Goal: Information Seeking & Learning: Learn about a topic

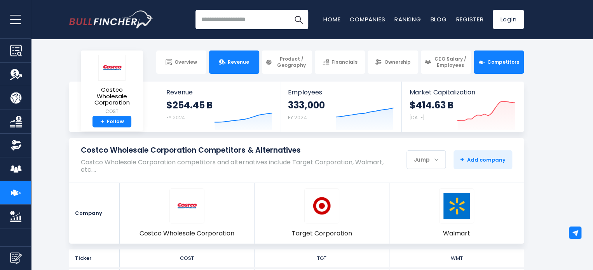
click at [241, 66] on link "Revenue" at bounding box center [234, 62] width 50 height 23
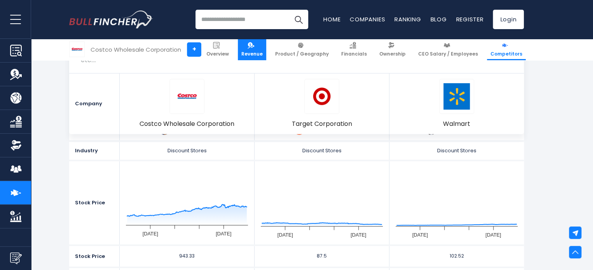
scroll to position [164, 0]
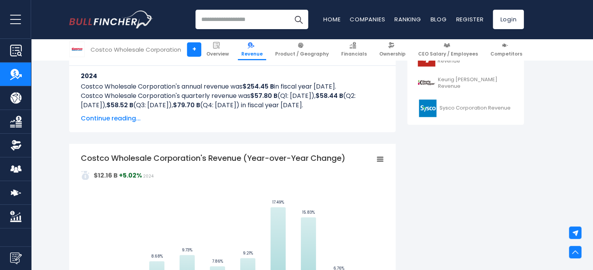
scroll to position [387, 0]
click at [124, 122] on span "Continue reading..." at bounding box center [232, 117] width 303 height 9
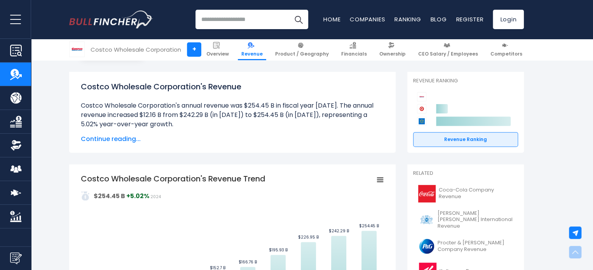
scroll to position [70, 0]
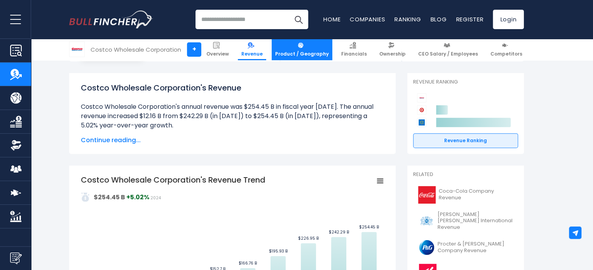
click at [314, 50] on link "Product / Geography" at bounding box center [302, 49] width 61 height 21
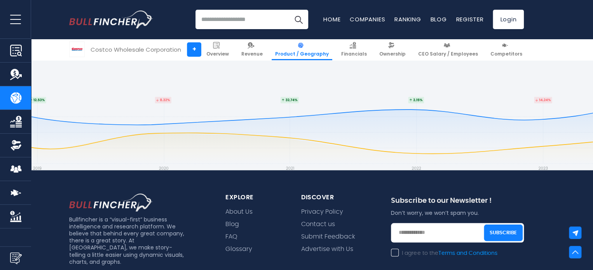
scroll to position [1768, 0]
